Goal: Task Accomplishment & Management: Manage account settings

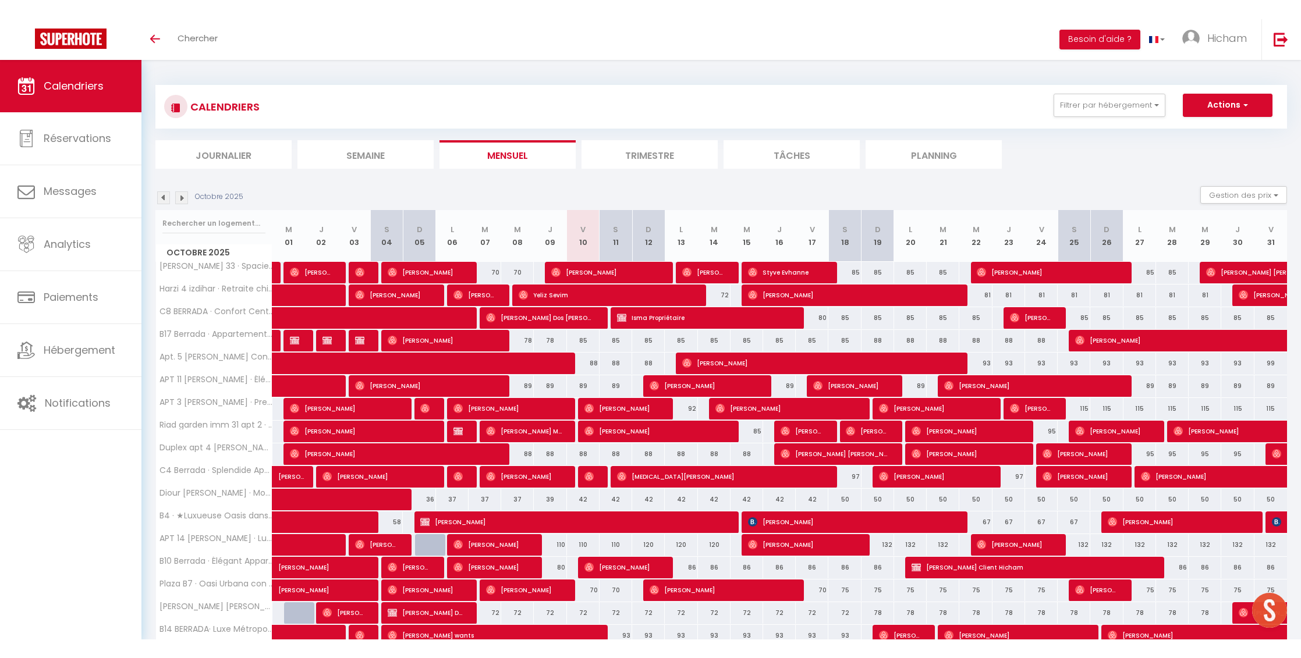
scroll to position [109, 0]
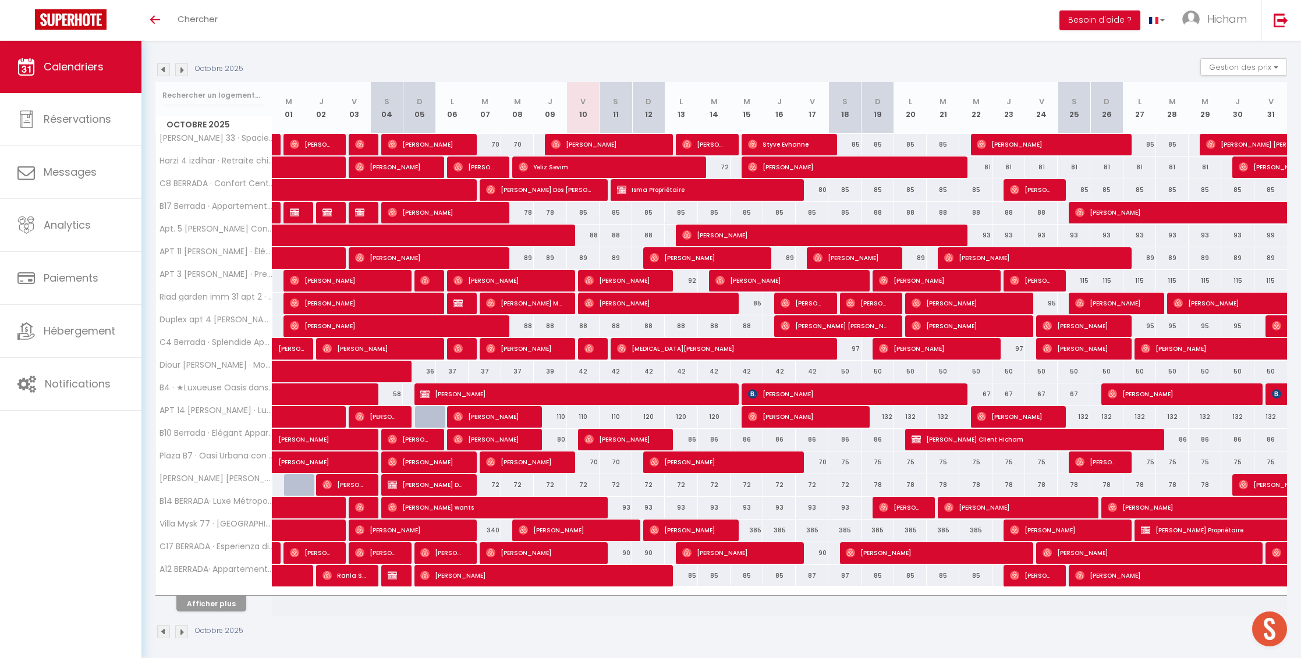
click at [214, 605] on th "Afficher plus" at bounding box center [214, 601] width 116 height 29
click at [219, 600] on button "Afficher plus" at bounding box center [211, 604] width 70 height 16
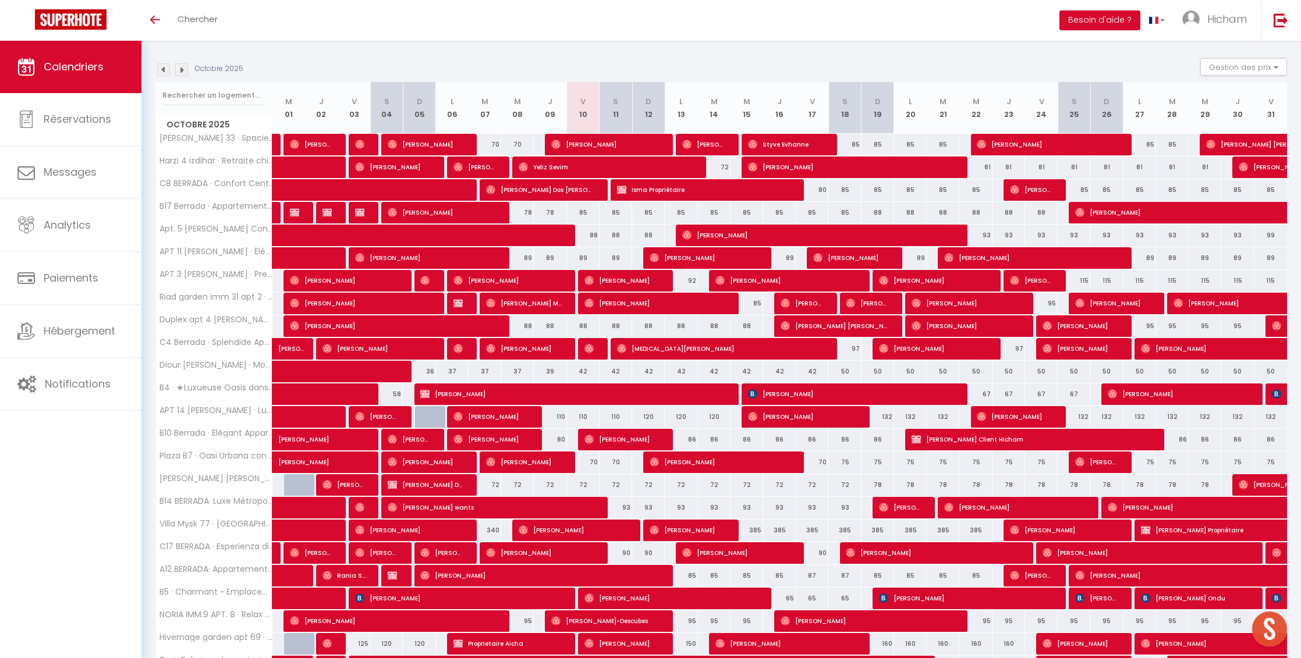
click at [577, 370] on div "42" at bounding box center [583, 372] width 33 height 22
type input "42"
type input "Ven 10 Octobre 2025"
type input "Sam 11 Octobre 2025"
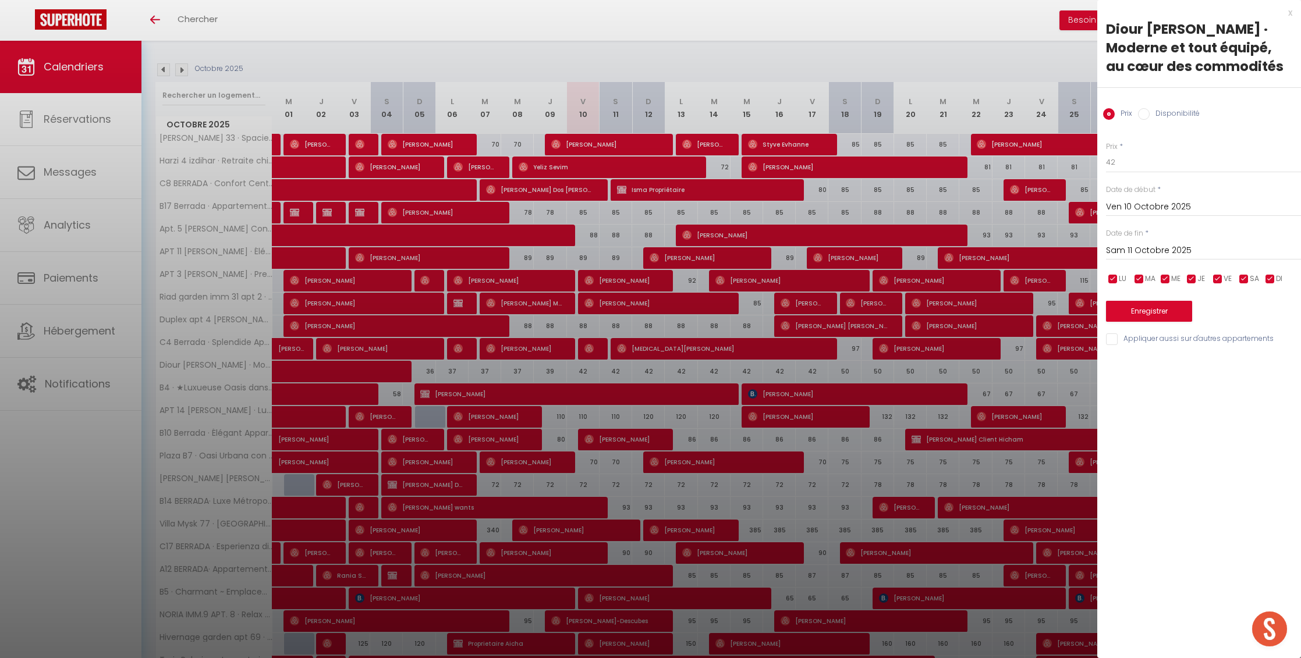
click at [823, 222] on div at bounding box center [650, 329] width 1301 height 658
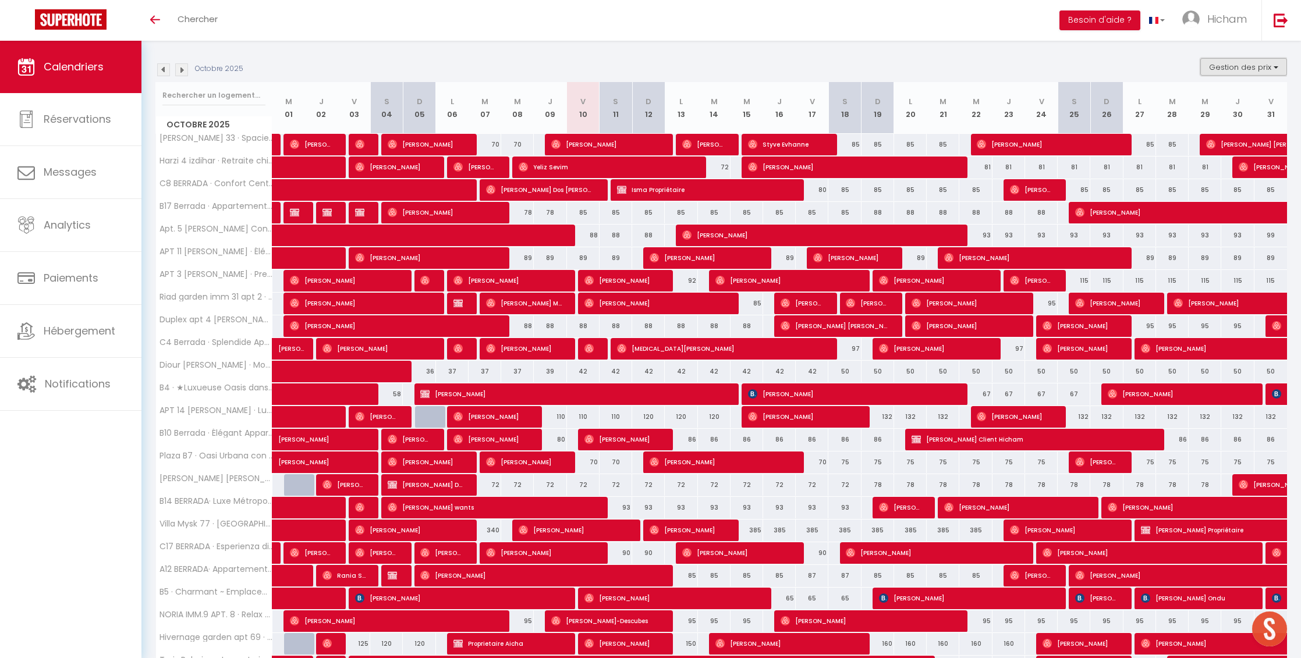
click at [1252, 63] on button "Gestion des prix" at bounding box center [1243, 66] width 87 height 17
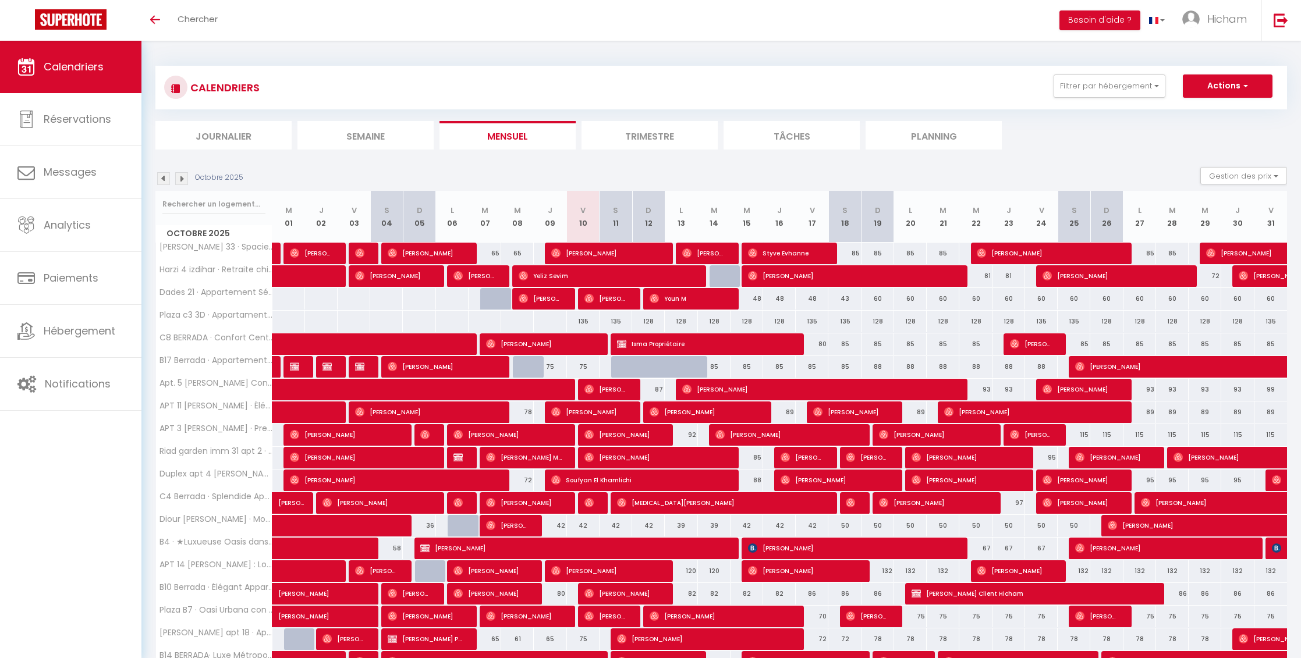
scroll to position [109, 0]
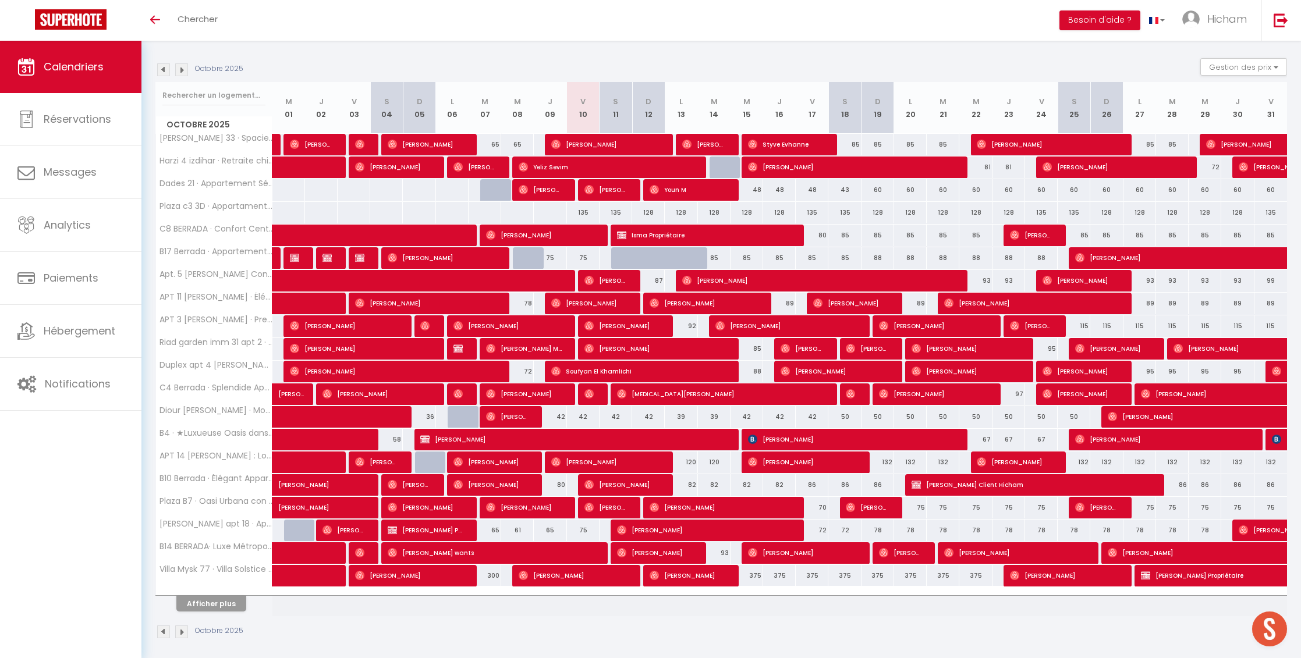
click at [552, 415] on div "42" at bounding box center [550, 417] width 33 height 22
type input "42"
type input "Jeu 09 Octobre 2025"
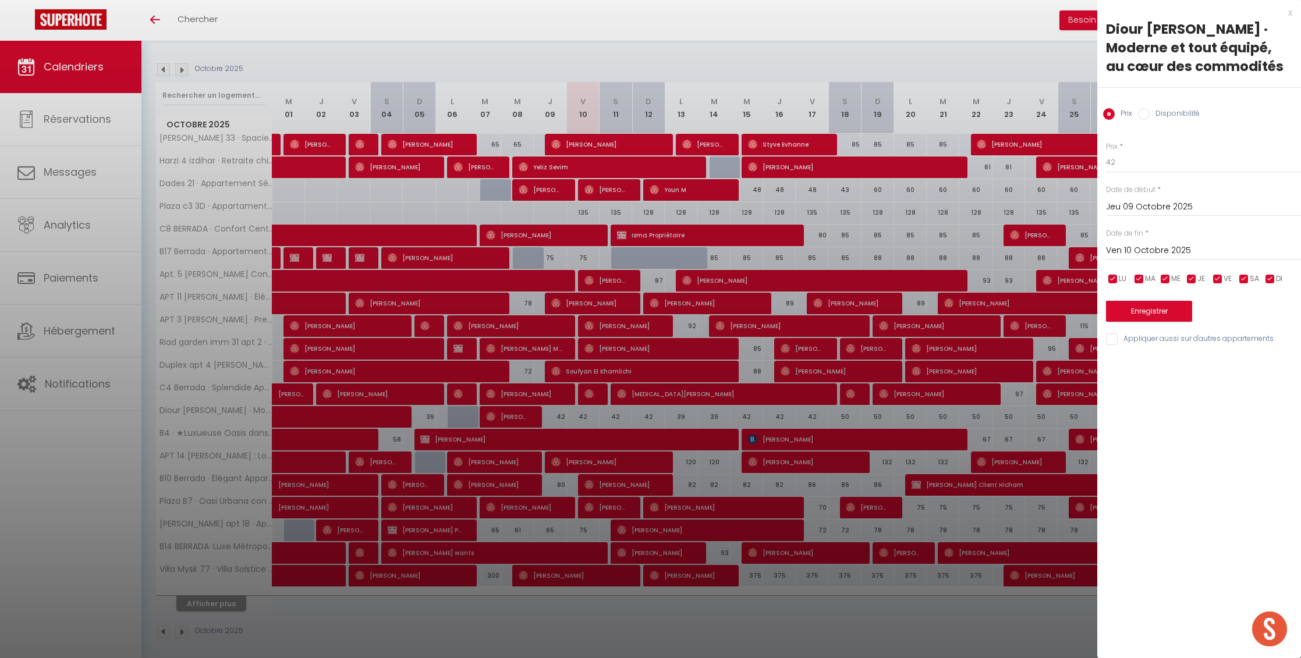
click at [1139, 251] on input "Ven 10 Octobre 2025" at bounding box center [1203, 250] width 195 height 15
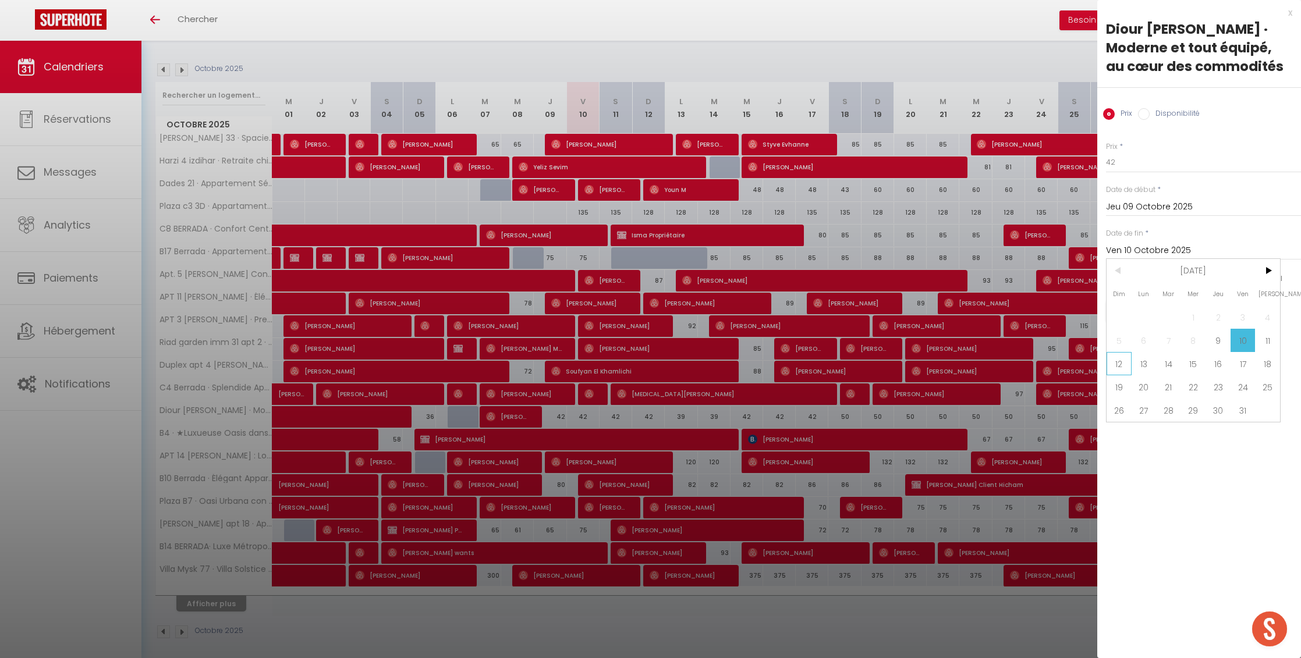
click at [1129, 366] on span "12" at bounding box center [1119, 363] width 25 height 23
type input "Dim 12 Octobre 2025"
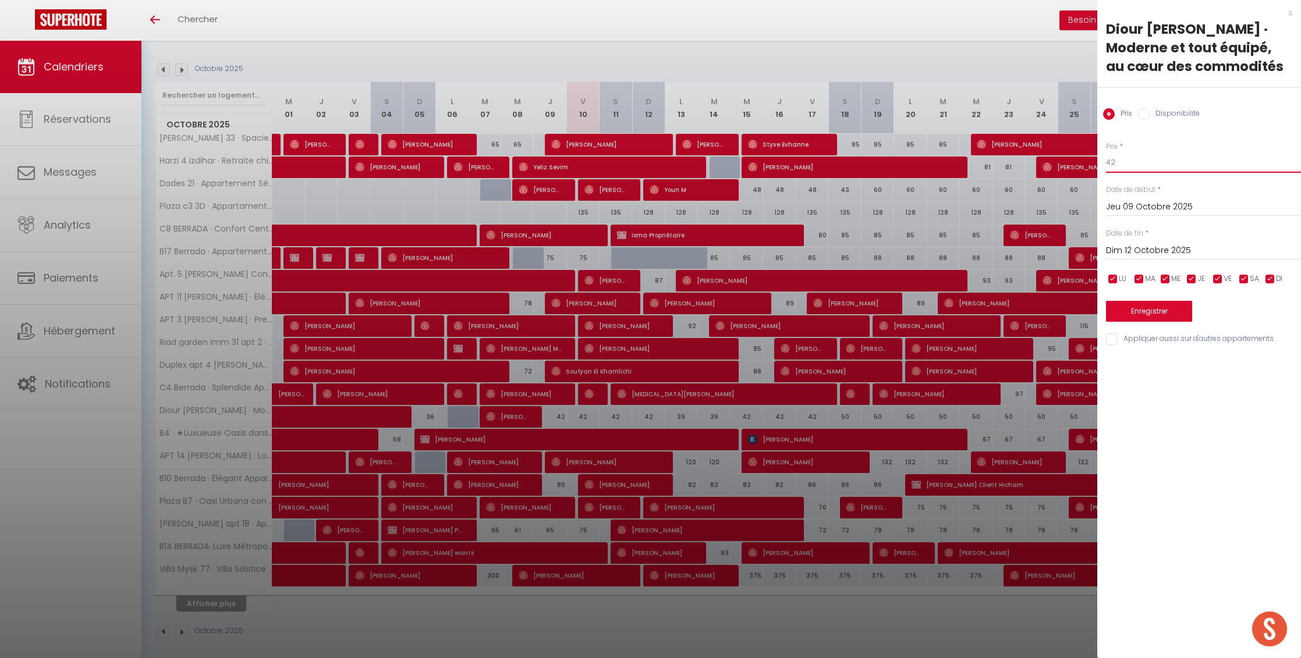
drag, startPoint x: 1120, startPoint y: 166, endPoint x: 1089, endPoint y: 164, distance: 31.6
click at [1088, 164] on body "🟢 Des questions ou besoin d'assistance pour la migration AirBnB? Prenez rdv >>>…" at bounding box center [650, 298] width 1301 height 733
type input "1"
type input "39"
click at [1141, 316] on button "Enregistrer" at bounding box center [1149, 311] width 86 height 21
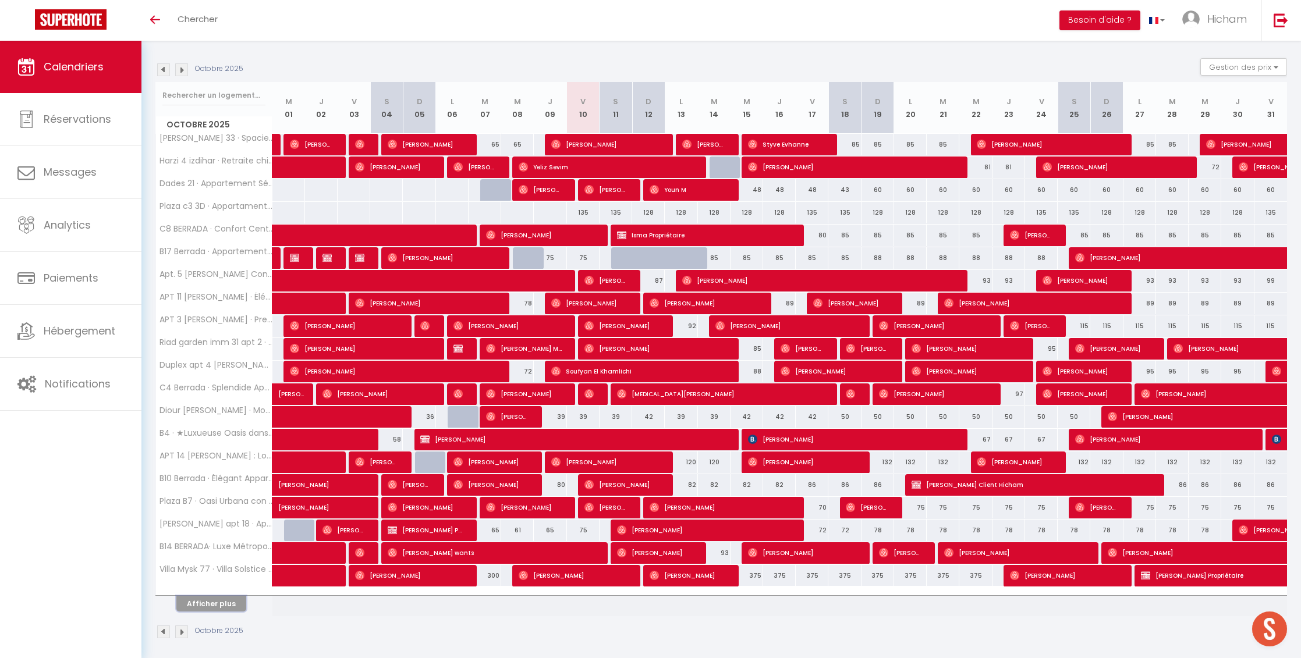
click at [196, 597] on button "Afficher plus" at bounding box center [211, 604] width 70 height 16
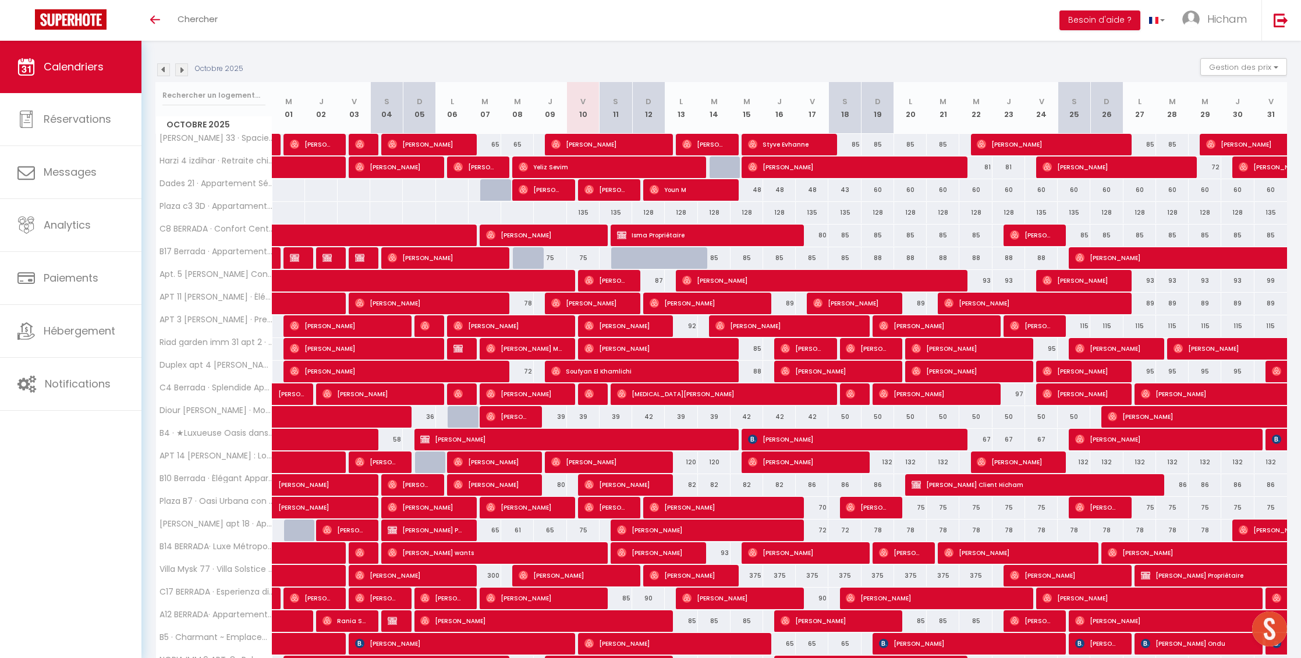
click at [646, 416] on div "42" at bounding box center [648, 417] width 33 height 22
type input "42"
type input "Dim 12 Octobre 2025"
type input "Lun 13 Octobre 2025"
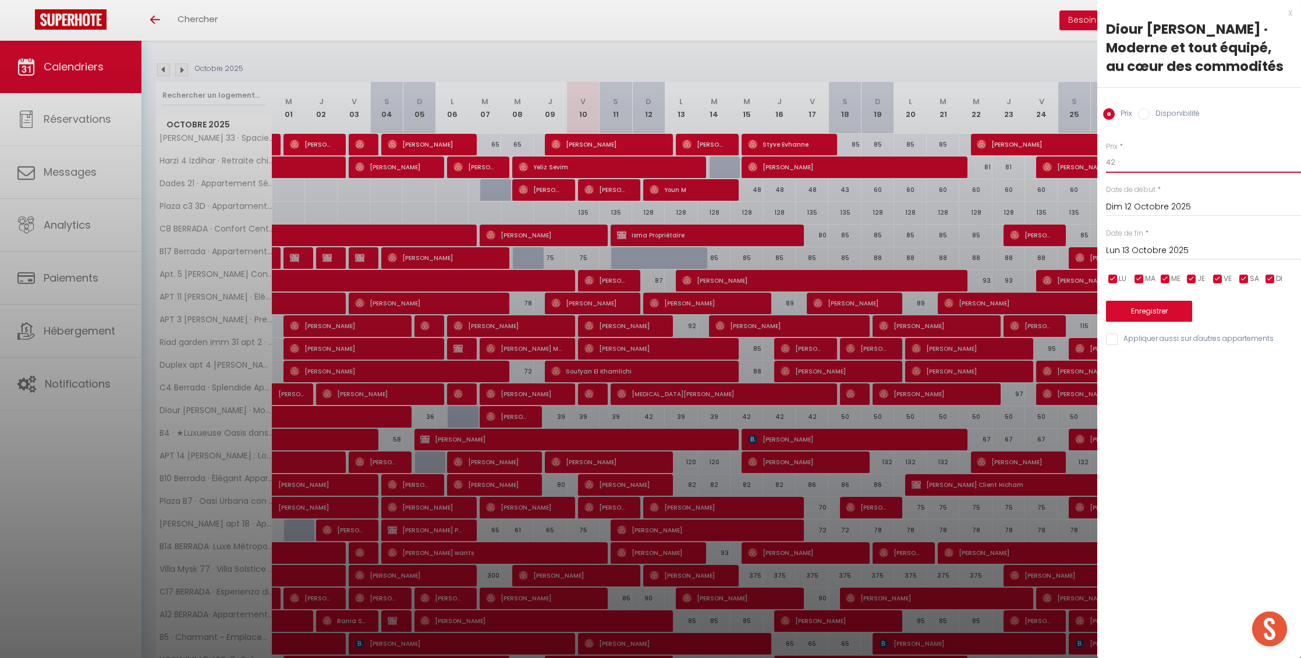
drag, startPoint x: 1110, startPoint y: 163, endPoint x: 1059, endPoint y: 163, distance: 51.2
click at [1059, 163] on body "🟢 Des questions ou besoin d'assistance pour la migration AirBnB? Prenez rdv >>>…" at bounding box center [650, 466] width 1301 height 1068
type input "39"
click at [1137, 314] on button "Enregistrer" at bounding box center [1149, 311] width 86 height 21
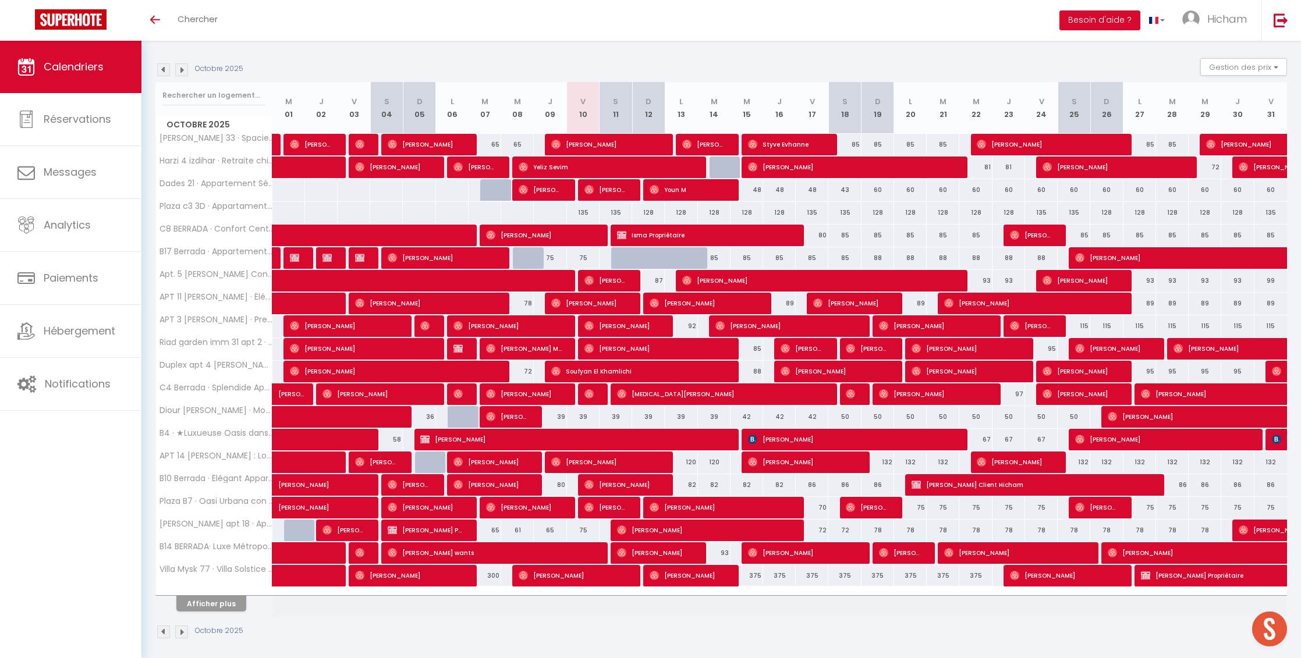
click at [203, 606] on th "Afficher plus" at bounding box center [214, 601] width 116 height 29
click at [204, 600] on button "Afficher plus" at bounding box center [211, 604] width 70 height 16
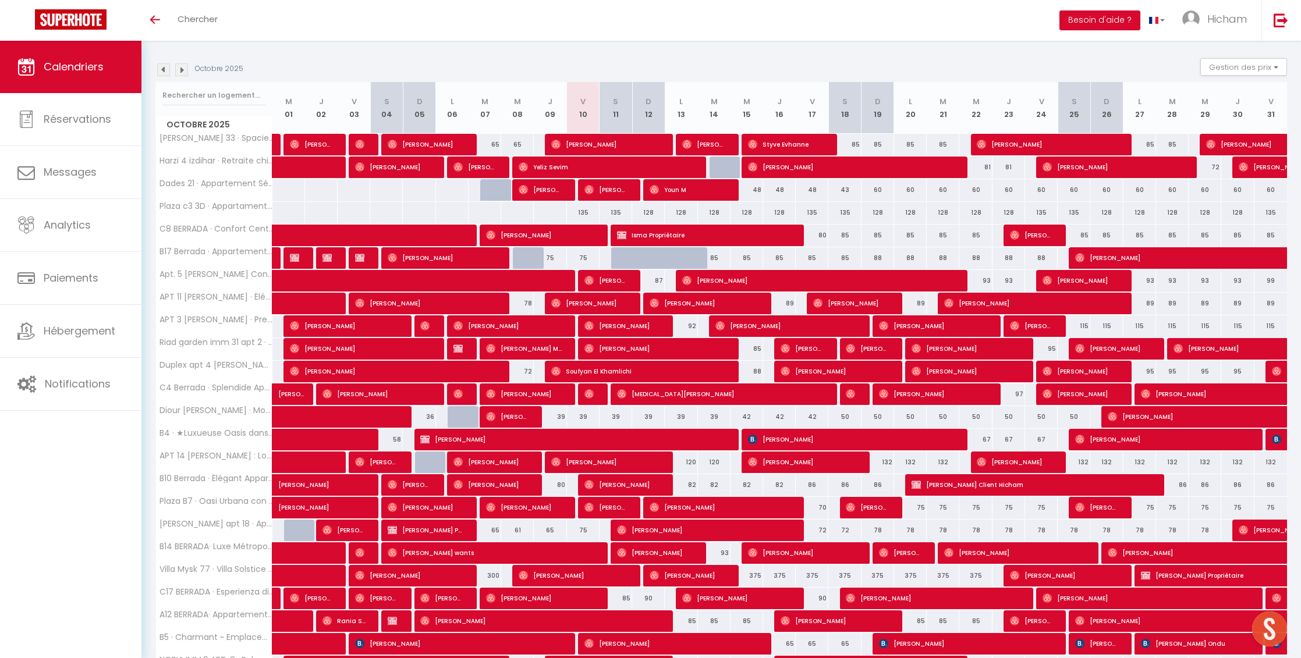
click at [494, 573] on div "300" at bounding box center [485, 576] width 33 height 22
type input "300"
type input "[DATE]"
type input "Mer 08 Octobre 2025"
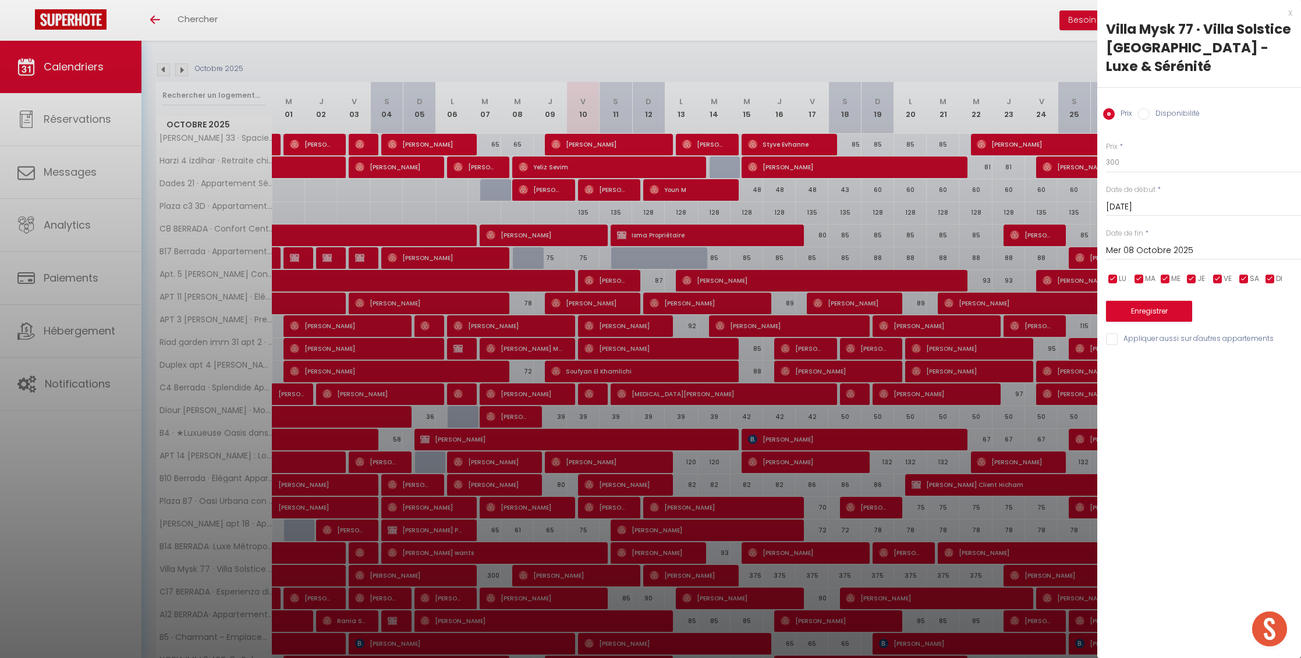
click at [985, 297] on div at bounding box center [650, 329] width 1301 height 658
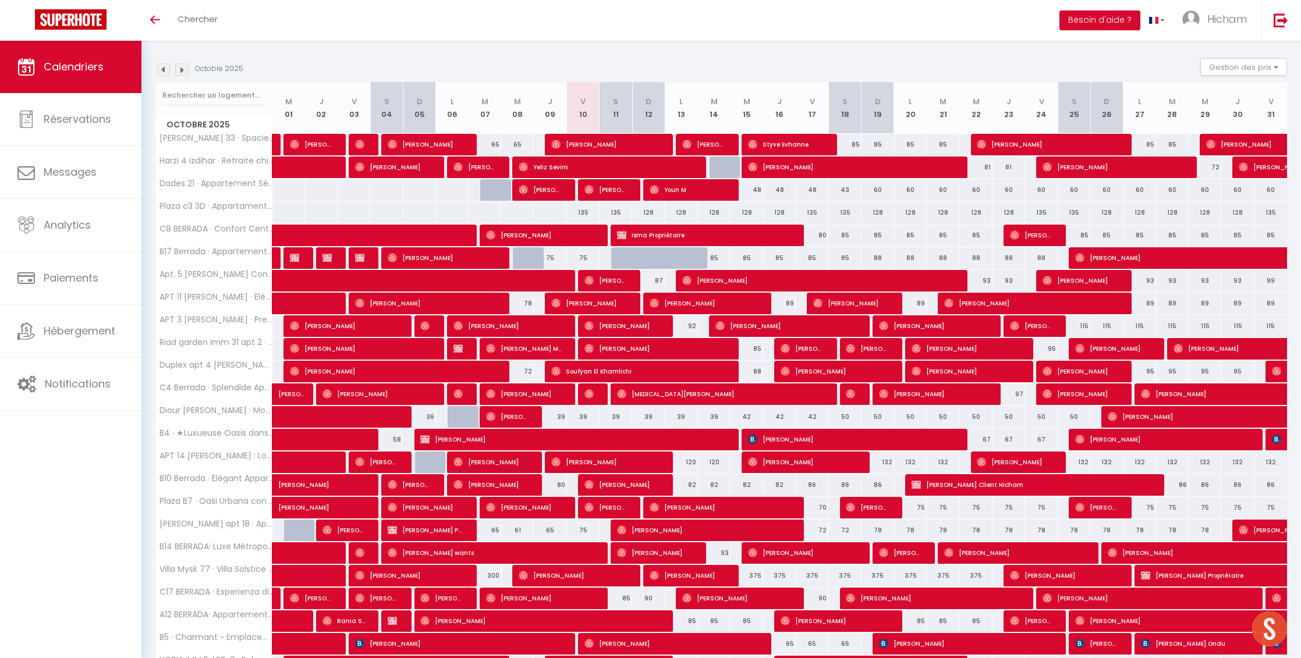
click at [755, 573] on div "375" at bounding box center [747, 576] width 33 height 22
type input "375"
type input "Mer 15 Octobre 2025"
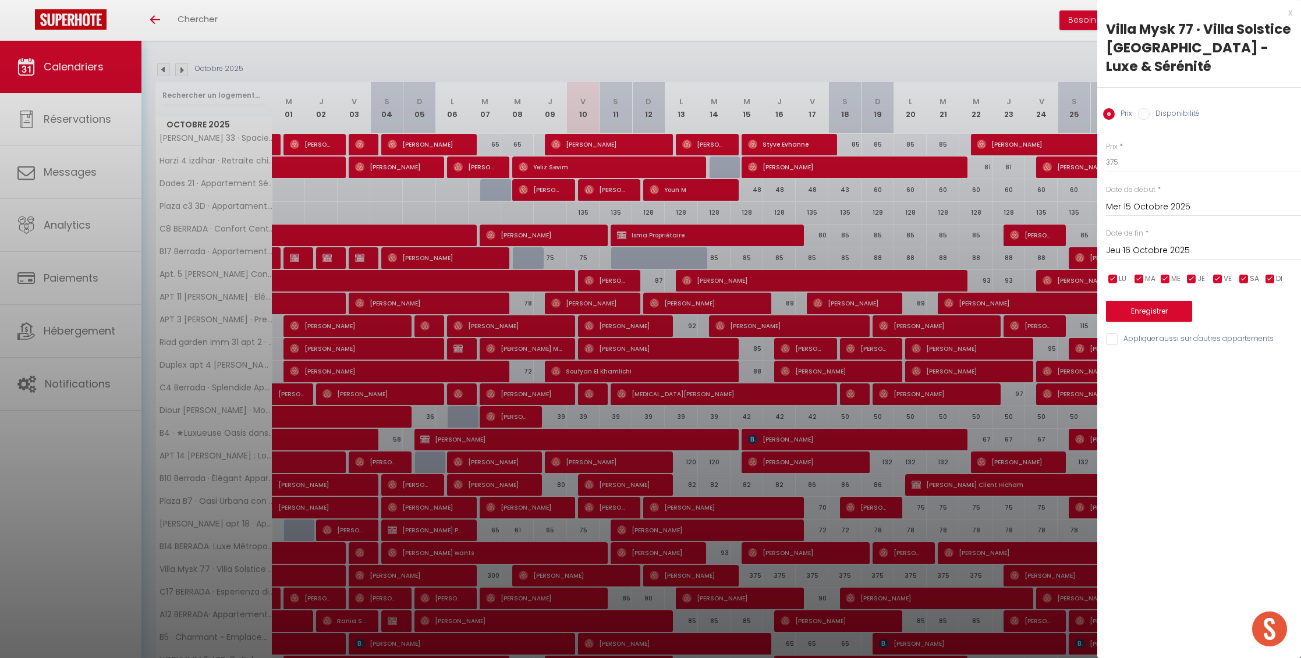
click at [1140, 253] on input "Jeu 16 Octobre 2025" at bounding box center [1203, 250] width 195 height 15
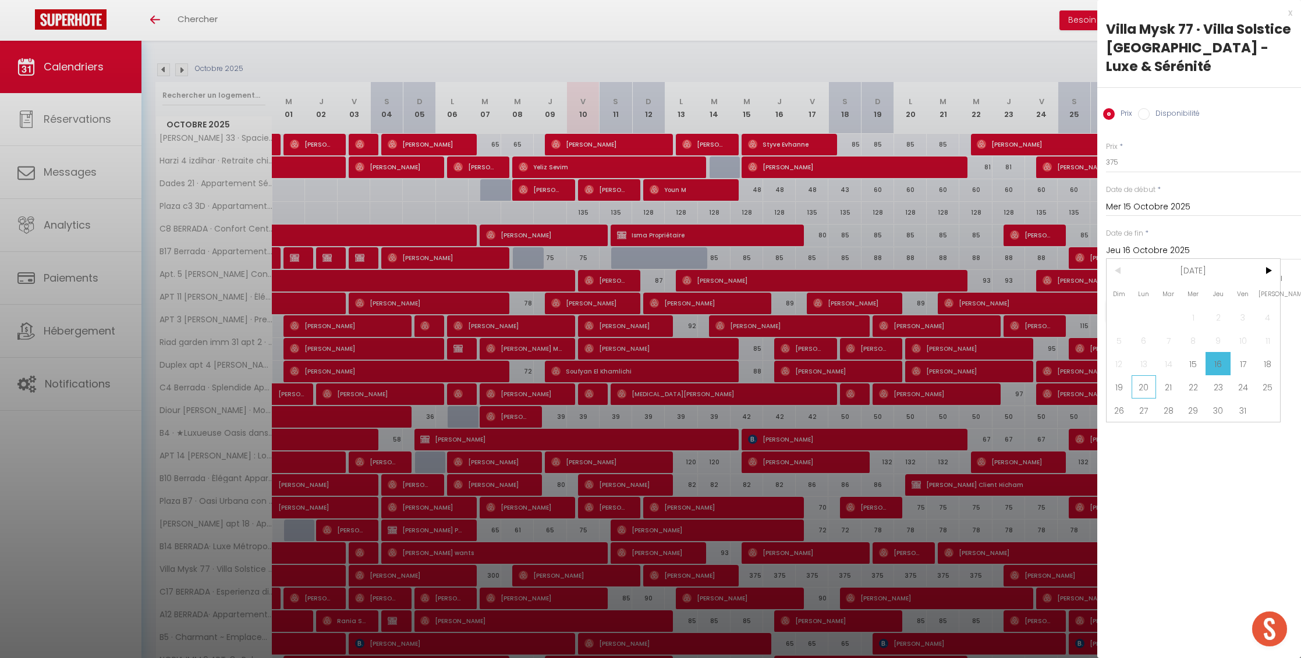
click at [1145, 391] on span "20" at bounding box center [1144, 386] width 25 height 23
type input "Lun 20 Octobre 2025"
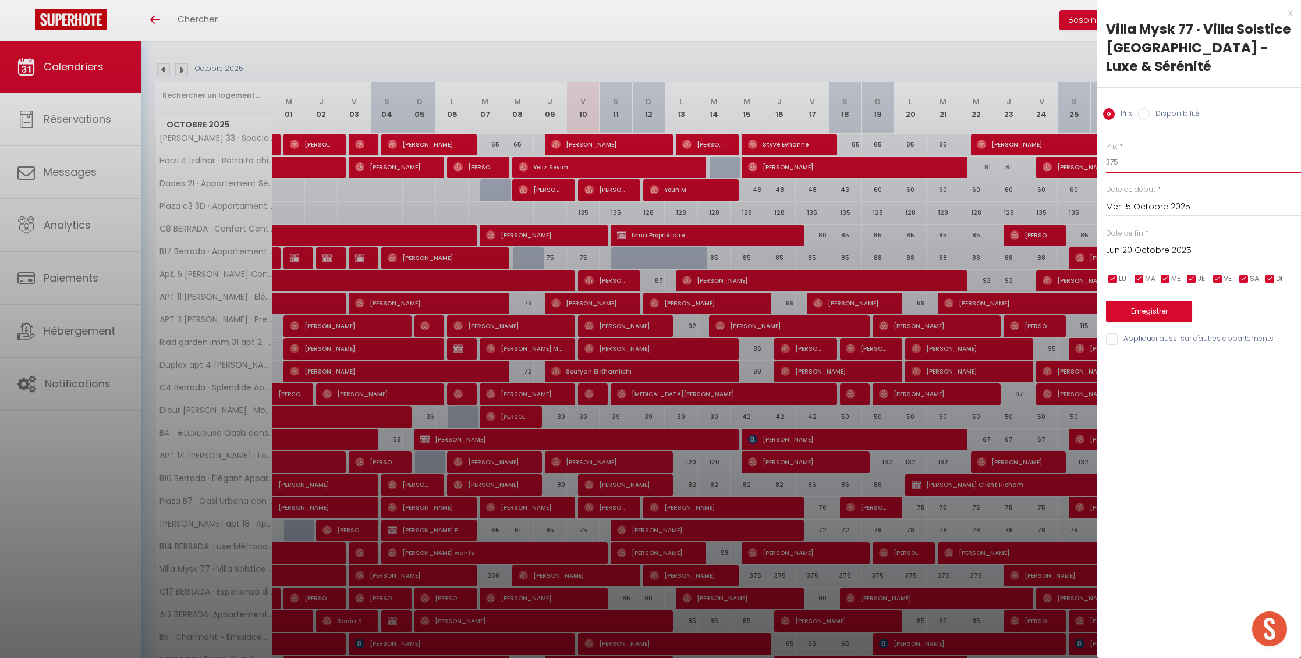
drag, startPoint x: 1133, startPoint y: 163, endPoint x: 1111, endPoint y: 162, distance: 21.5
click at [1111, 162] on input "375" at bounding box center [1203, 162] width 195 height 21
type input "350"
click at [1124, 302] on button "Enregistrer" at bounding box center [1149, 311] width 86 height 21
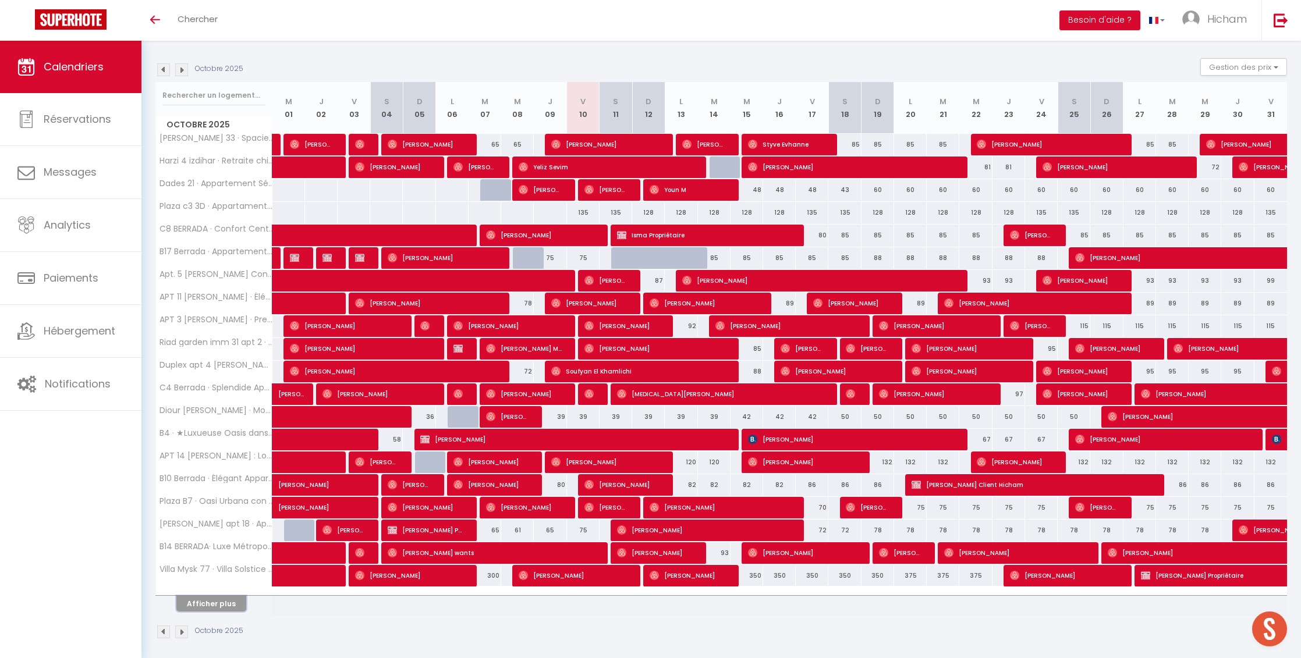
click at [199, 603] on button "Afficher plus" at bounding box center [211, 604] width 70 height 16
